Goal: Browse casually

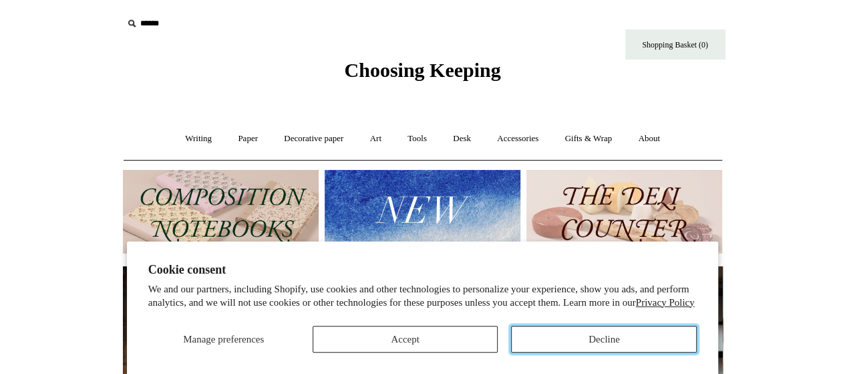
click at [569, 337] on button "Decline" at bounding box center [604, 338] width 186 height 27
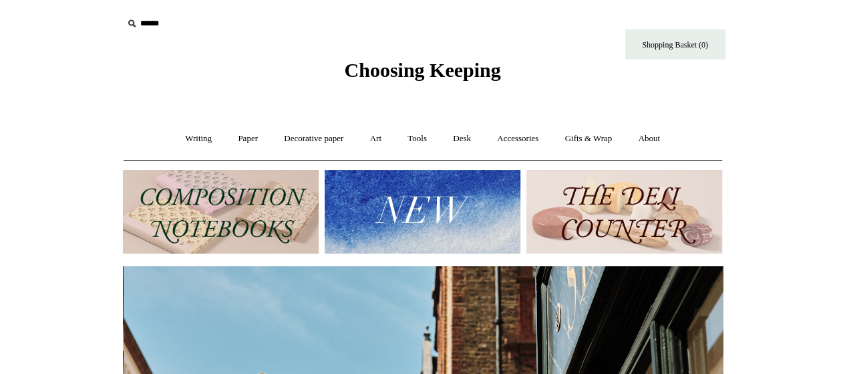
scroll to position [0, 600]
click at [430, 204] on img at bounding box center [423, 212] width 196 height 84
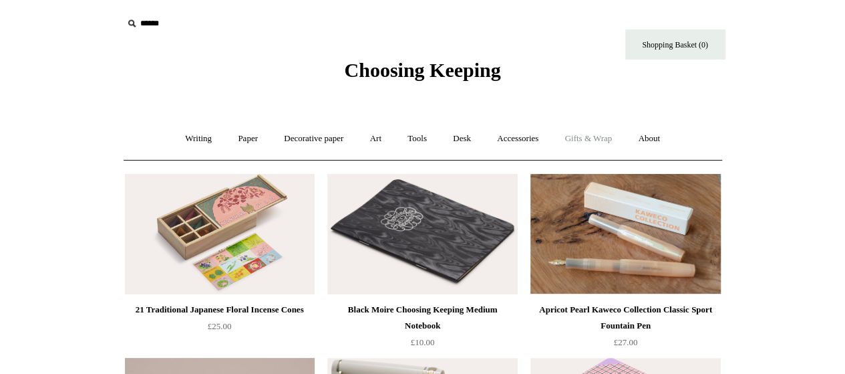
click at [588, 140] on link "Gifts & Wrap +" at bounding box center [588, 138] width 71 height 35
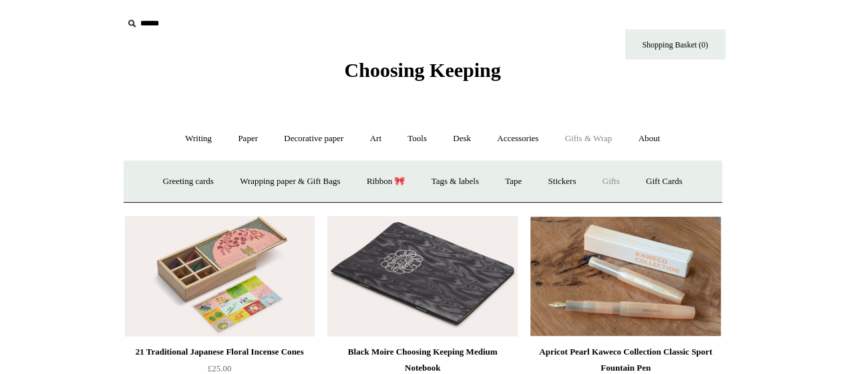
click at [629, 182] on link "Gifts +" at bounding box center [611, 181] width 41 height 35
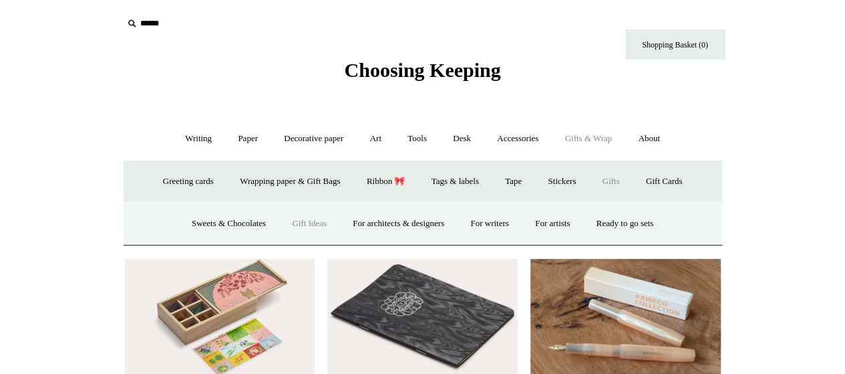
click at [309, 221] on link "Gift Ideas" at bounding box center [309, 223] width 59 height 35
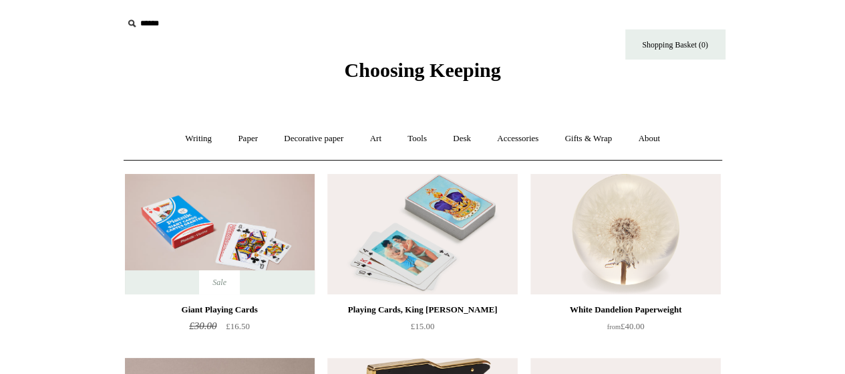
click at [351, 65] on span "Choosing Keeping" at bounding box center [422, 70] width 156 height 22
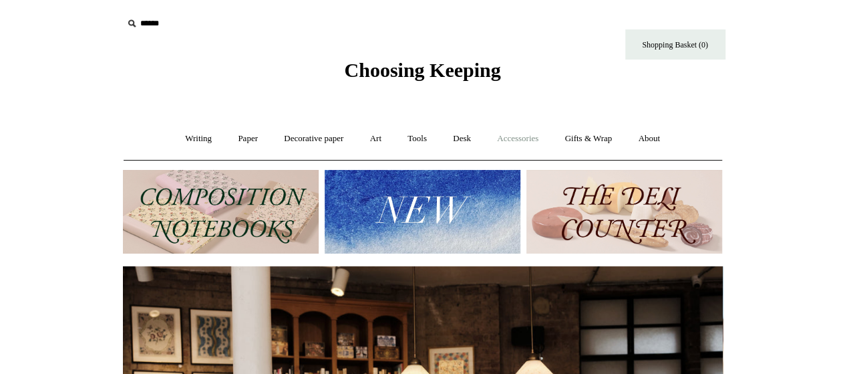
click at [537, 141] on link "Accessories +" at bounding box center [517, 138] width 65 height 35
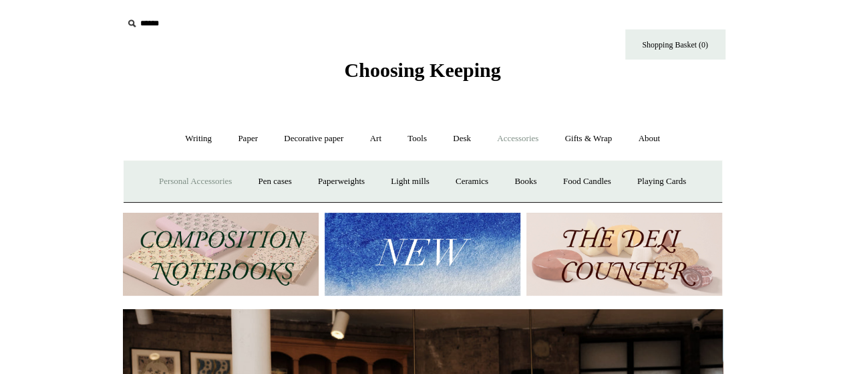
click at [198, 180] on link "Personal Accessories +" at bounding box center [195, 181] width 97 height 35
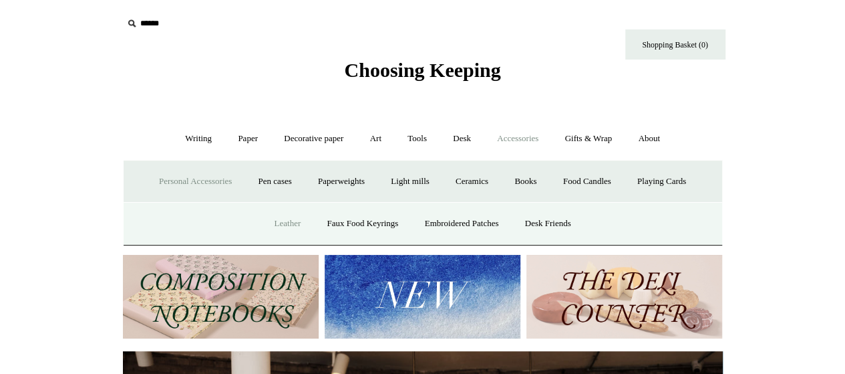
click at [285, 224] on link "Leather" at bounding box center [287, 223] width 51 height 35
